Goal: Task Accomplishment & Management: Manage account settings

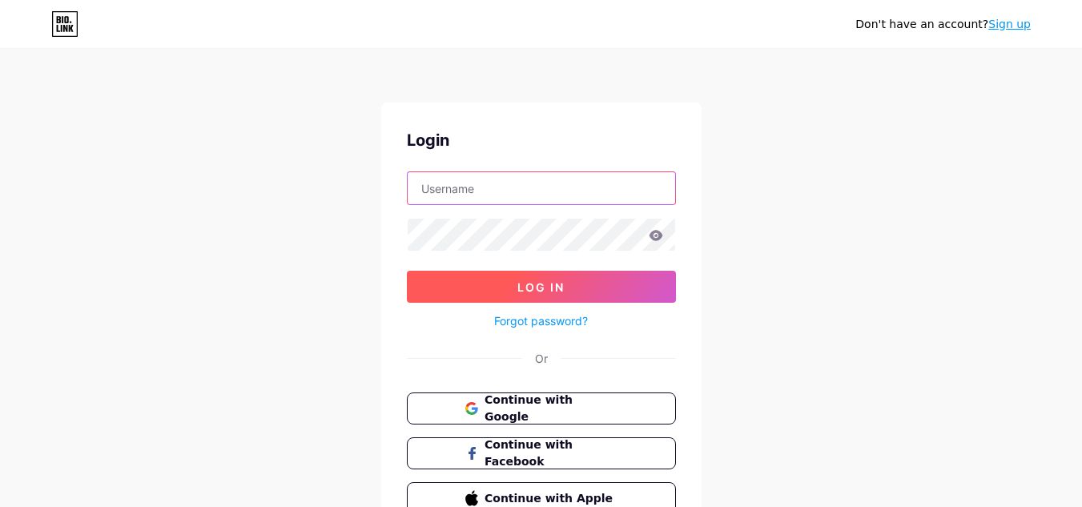
type input "[EMAIL_ADDRESS][DOMAIN_NAME]"
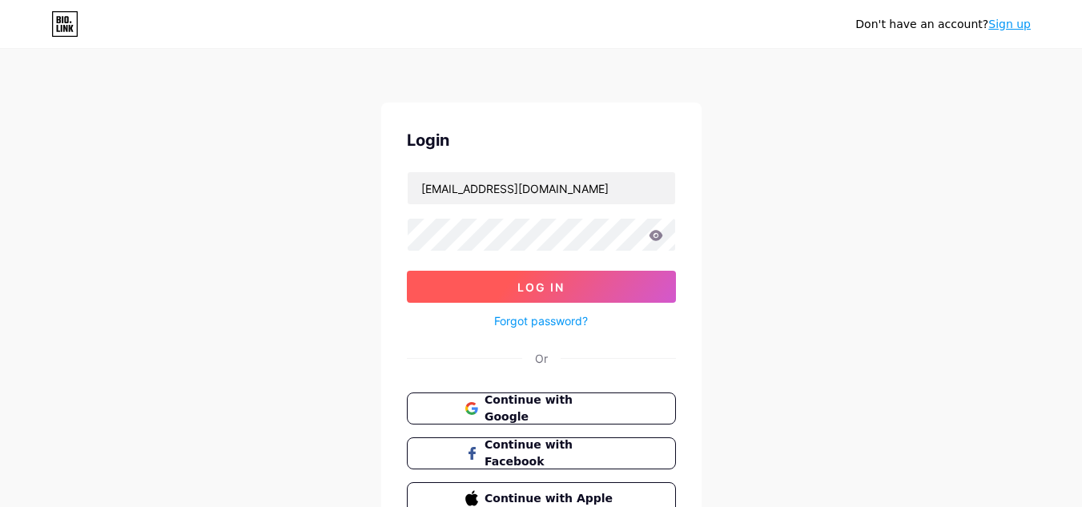
click at [595, 287] on button "Log In" at bounding box center [541, 287] width 269 height 32
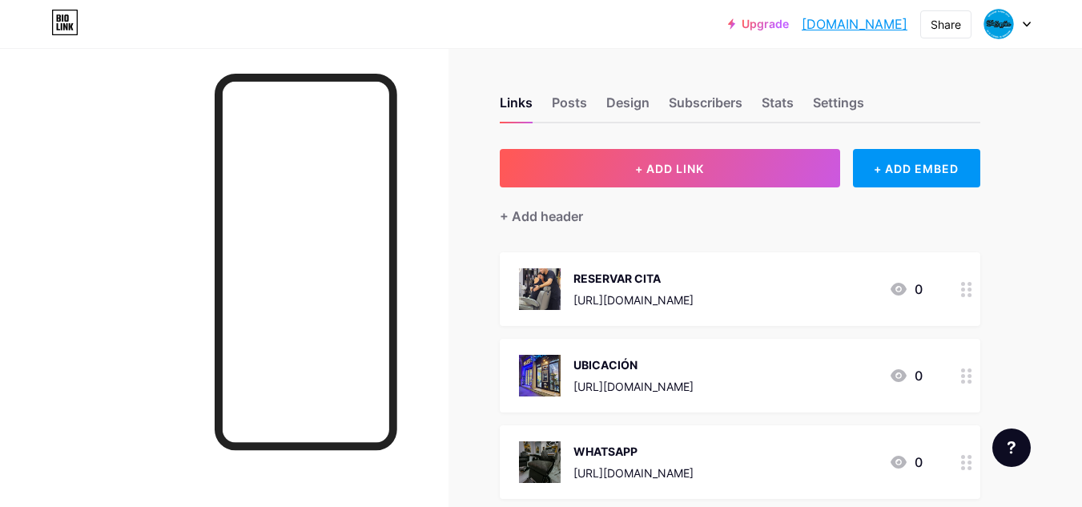
scroll to position [80, 0]
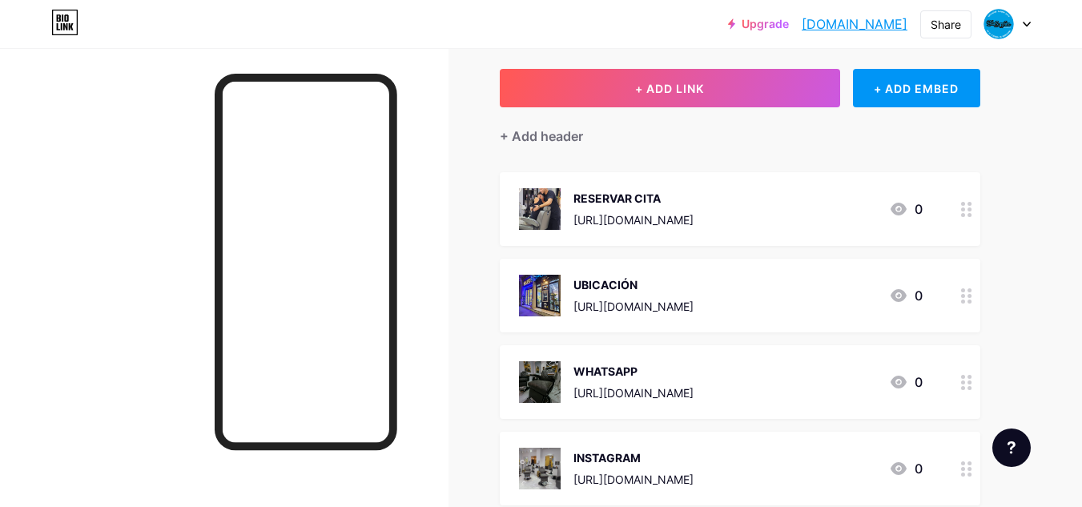
click at [693, 215] on div "[URL][DOMAIN_NAME]" at bounding box center [633, 219] width 120 height 17
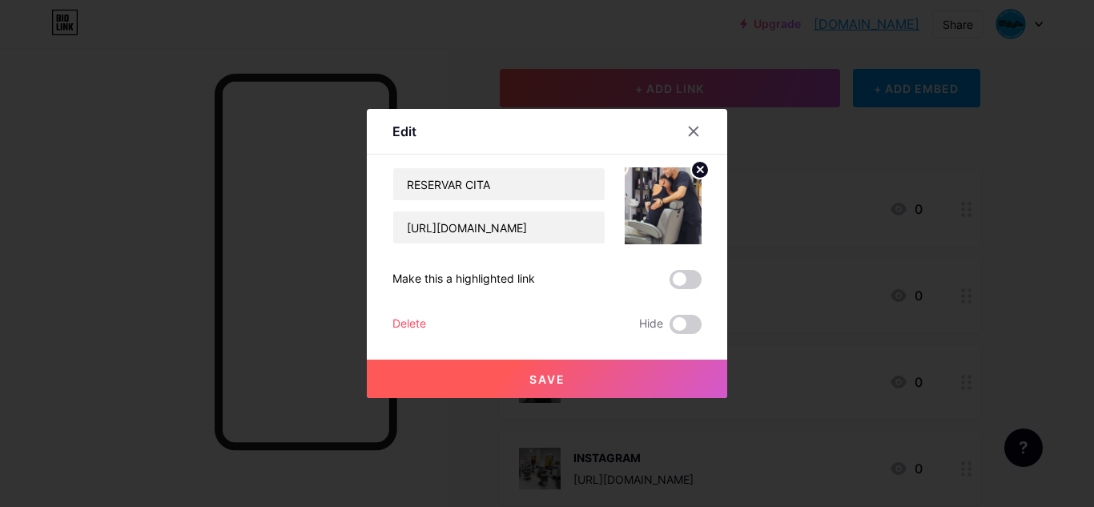
click at [1045, 189] on div at bounding box center [547, 253] width 1094 height 507
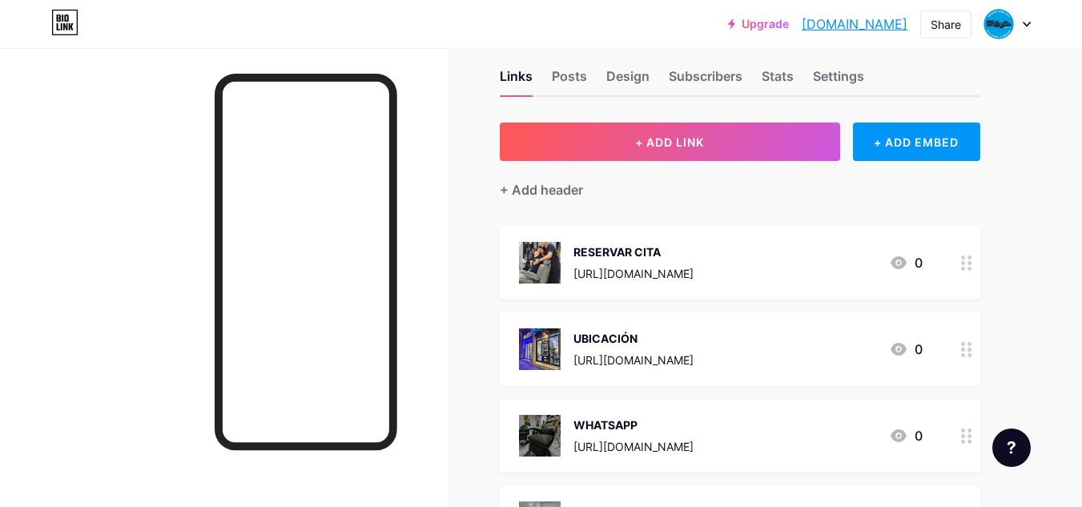
scroll to position [0, 0]
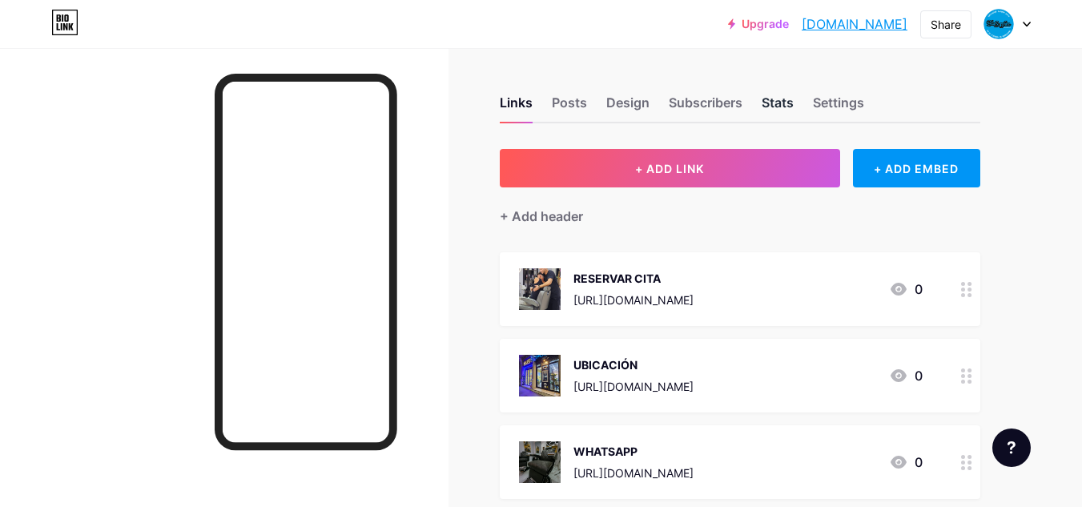
click at [779, 98] on div "Stats" at bounding box center [777, 107] width 32 height 29
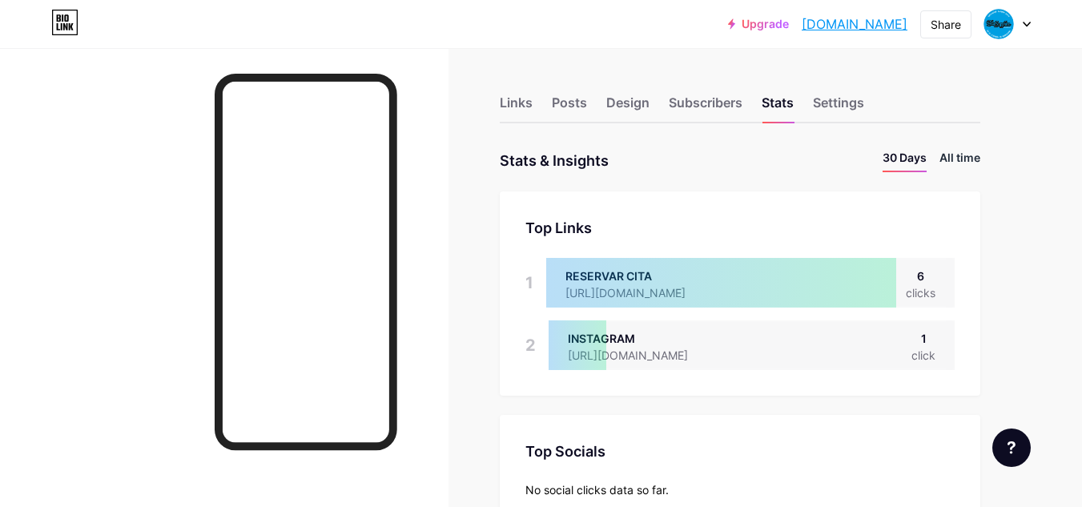
click at [965, 156] on li "All time" at bounding box center [959, 160] width 41 height 23
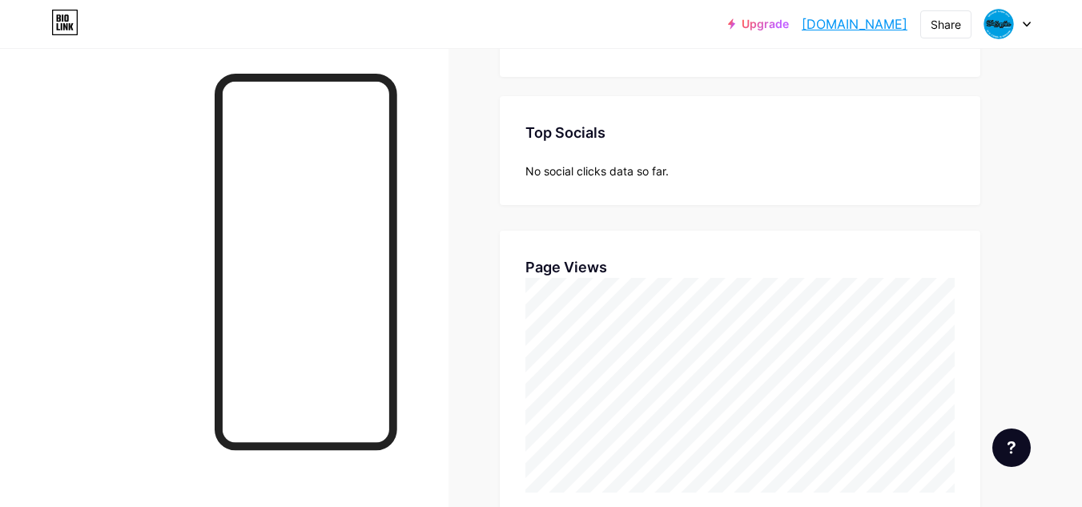
scroll to position [320, 0]
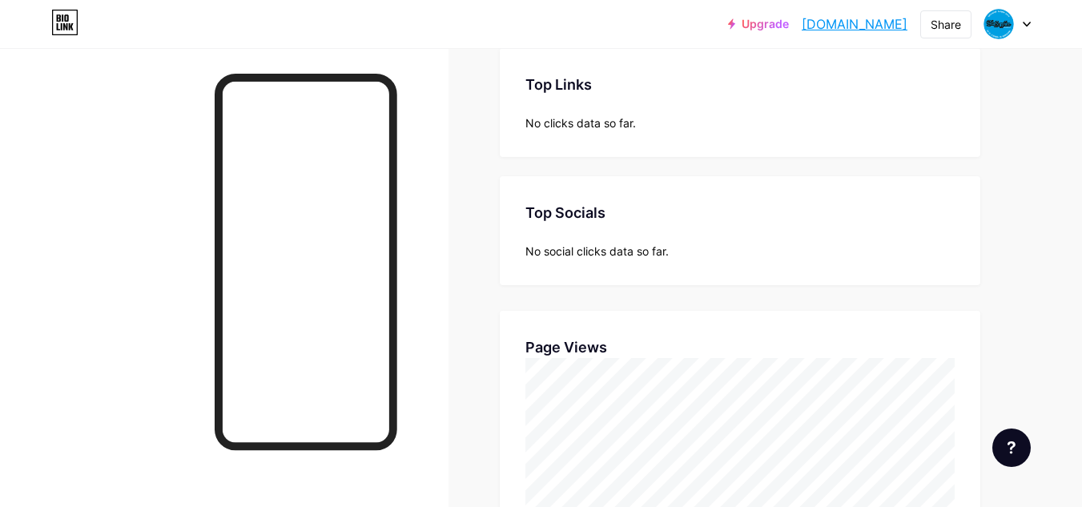
scroll to position [0, 0]
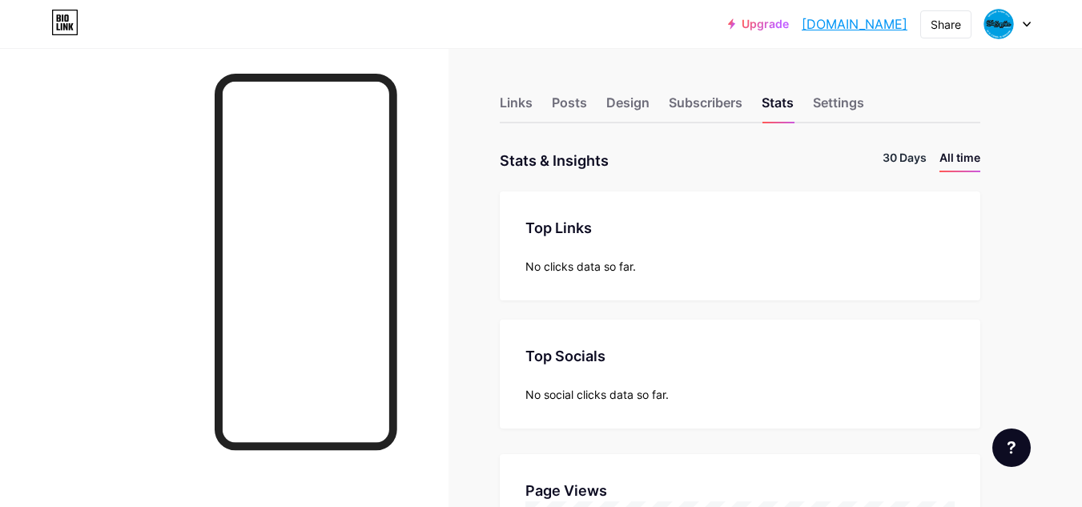
click at [904, 152] on li "30 Days" at bounding box center [904, 160] width 44 height 23
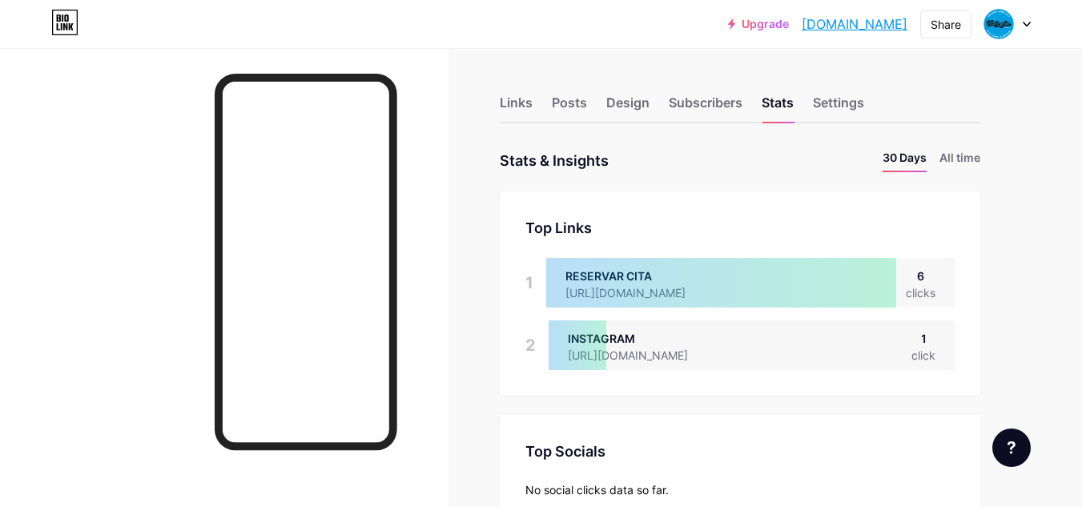
scroll to position [507, 1082]
